Goal: Task Accomplishment & Management: Manage account settings

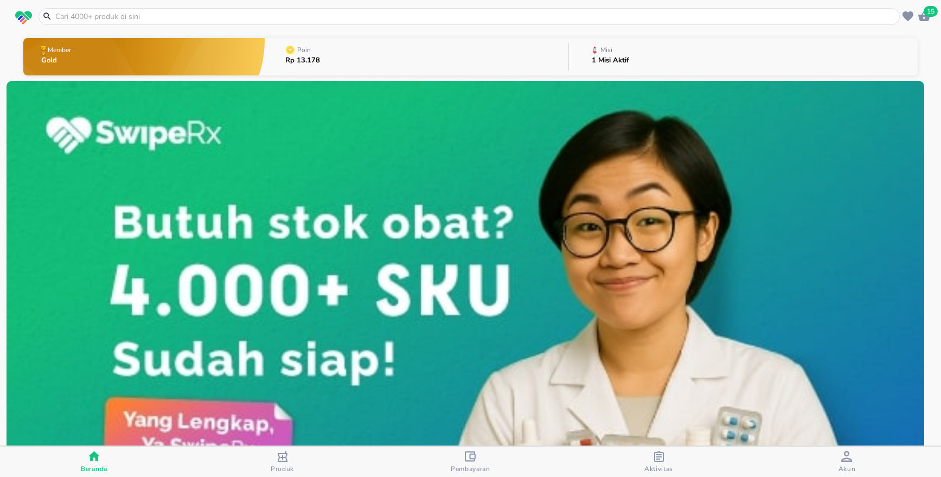
click at [463, 450] on button "Pembayaran" at bounding box center [470, 461] width 188 height 30
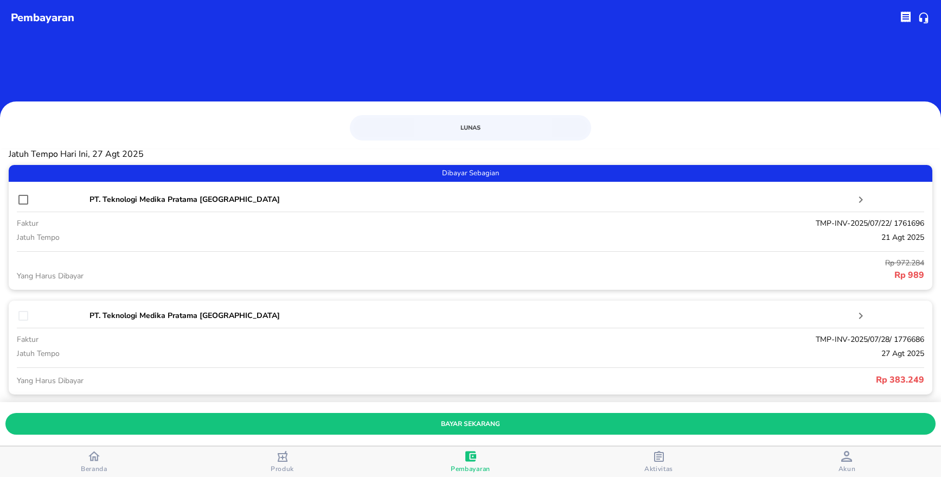
drag, startPoint x: 88, startPoint y: 461, endPoint x: 109, endPoint y: 446, distance: 25.4
click at [88, 460] on icon "button" at bounding box center [93, 455] width 11 height 11
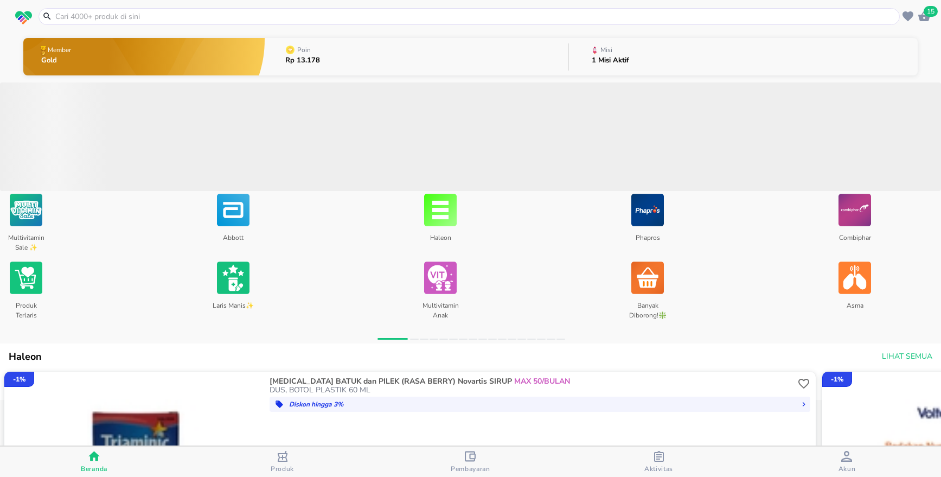
click at [179, 71] on button "Member Gold" at bounding box center [143, 56] width 241 height 43
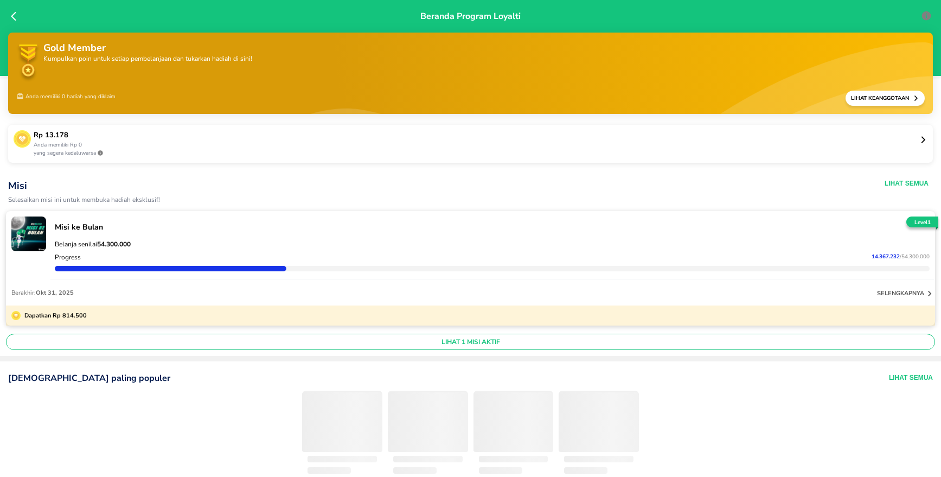
click at [131, 137] on p "Rp 13.178" at bounding box center [477, 135] width 886 height 11
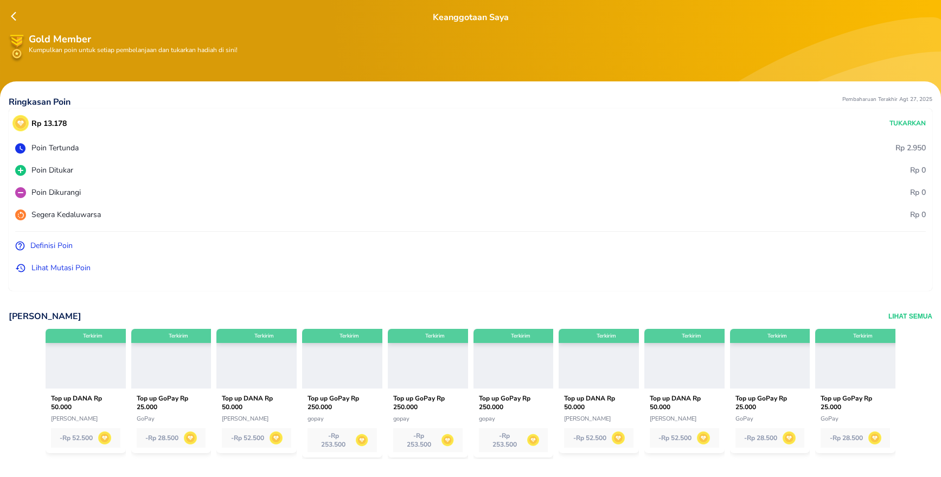
click at [49, 268] on p "Lihat Mutasi Poin" at bounding box center [60, 267] width 59 height 11
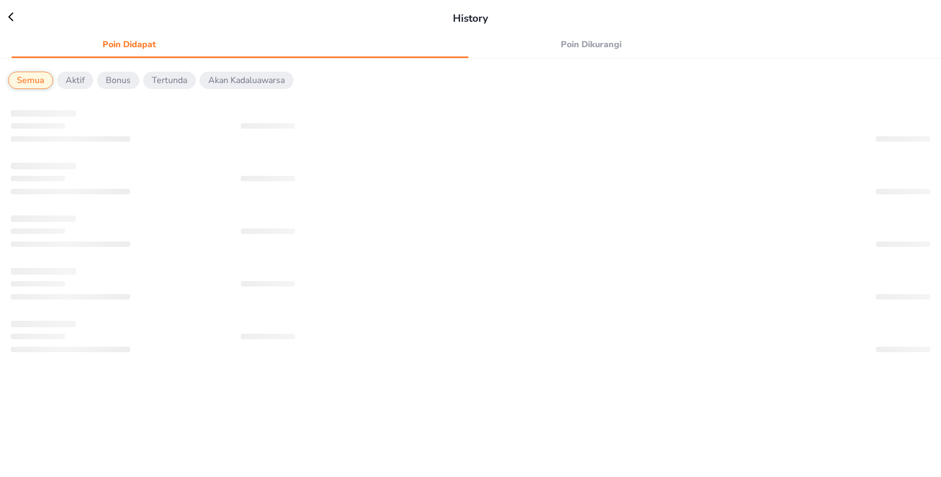
click at [594, 45] on span "Poin Dikurangi" at bounding box center [592, 44] width 222 height 15
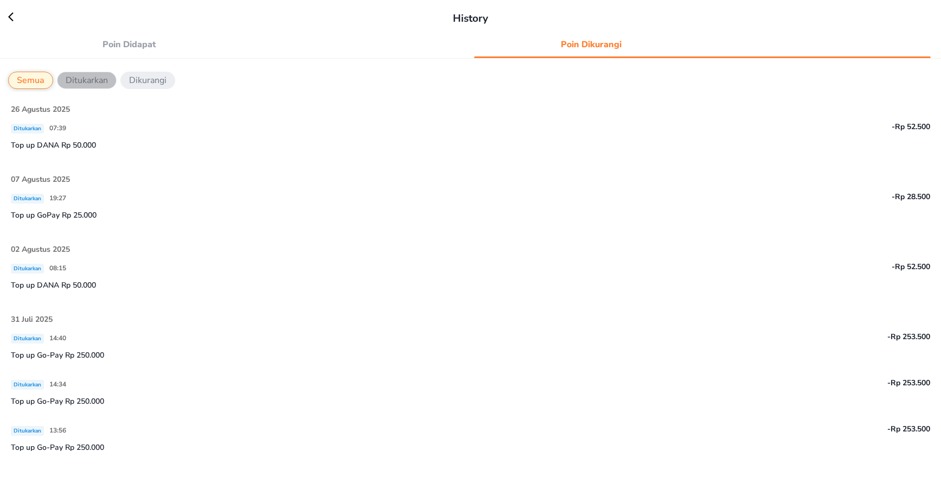
click at [91, 79] on p "Ditukarkan" at bounding box center [87, 80] width 42 height 13
